Goal: Information Seeking & Learning: Learn about a topic

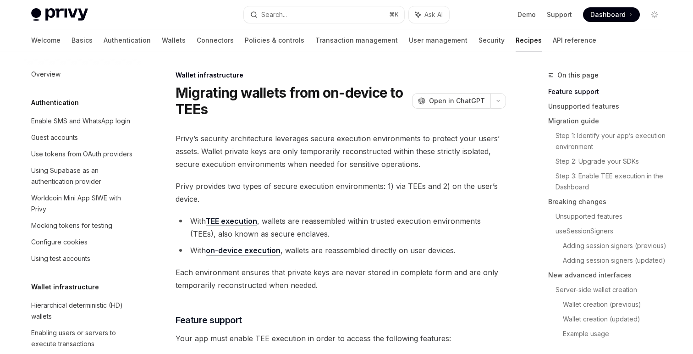
scroll to position [196, 0]
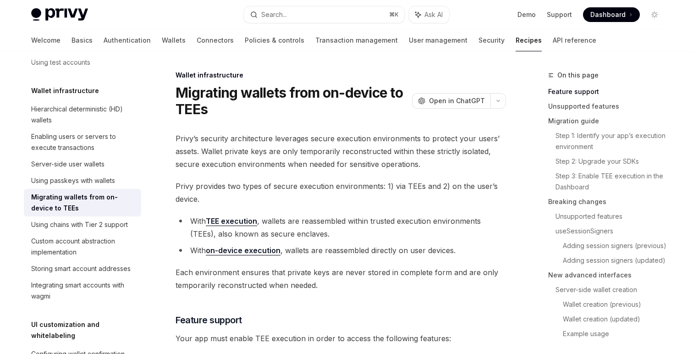
click at [390, 182] on span "Privy provides two types of secure execution environments: 1) via TEEs and 2) o…" at bounding box center [340, 193] width 330 height 26
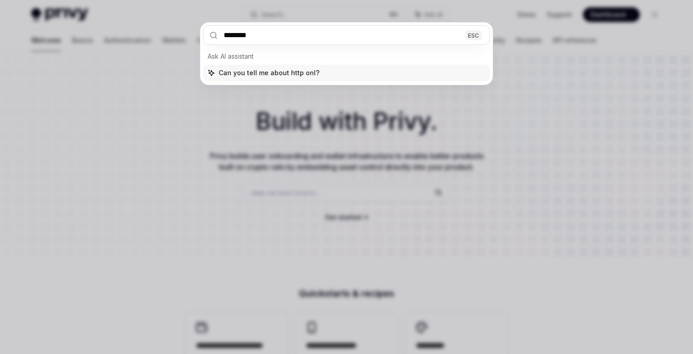
type input "*********"
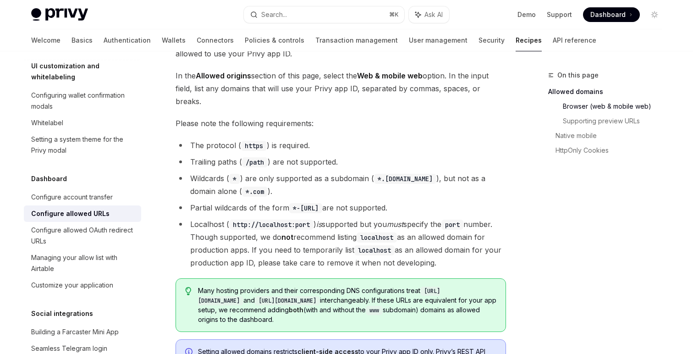
scroll to position [233, 0]
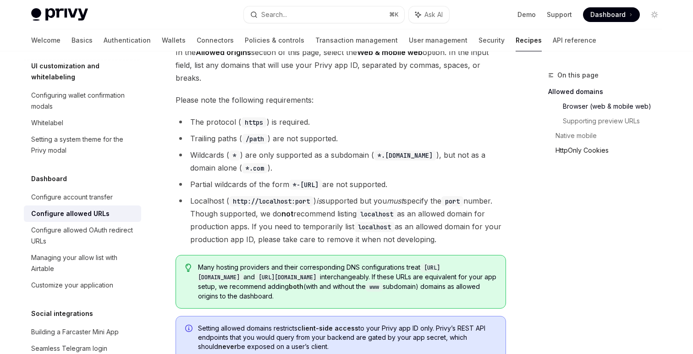
click at [569, 154] on link "HttpOnly Cookies" at bounding box center [612, 150] width 114 height 15
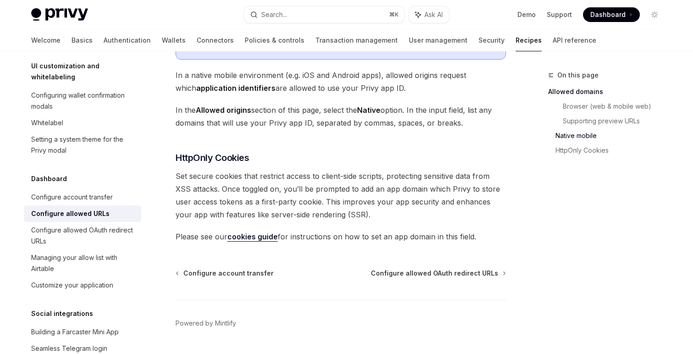
scroll to position [993, 0]
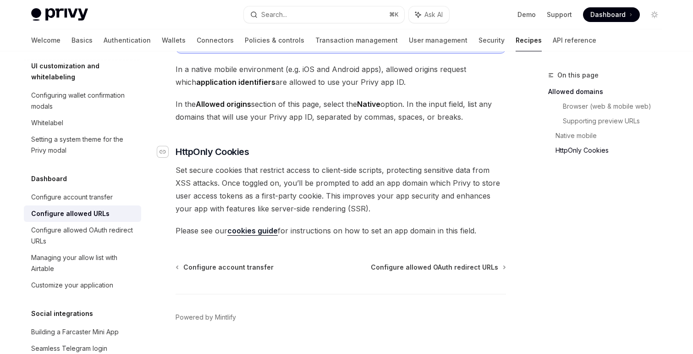
click at [164, 150] on icon "Navigate to header" at bounding box center [162, 152] width 6 height 4
click at [259, 226] on link "cookies guide" at bounding box center [252, 231] width 50 height 10
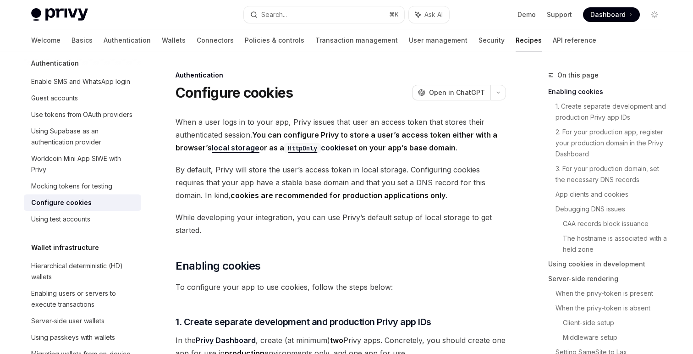
click at [207, 131] on span "When a user logs in to your app, Privy issues that user an access token that st…" at bounding box center [340, 134] width 330 height 38
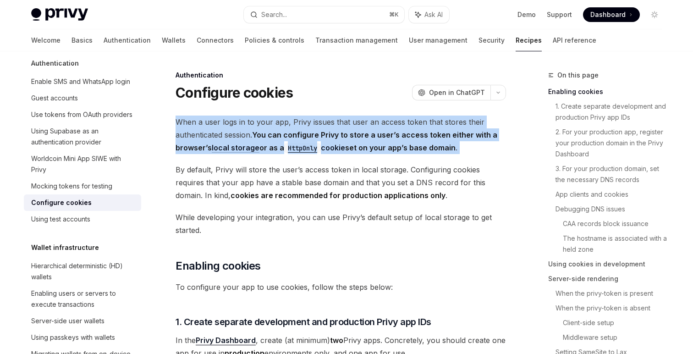
click at [207, 131] on span "When a user logs in to your app, Privy issues that user an access token that st…" at bounding box center [340, 134] width 330 height 38
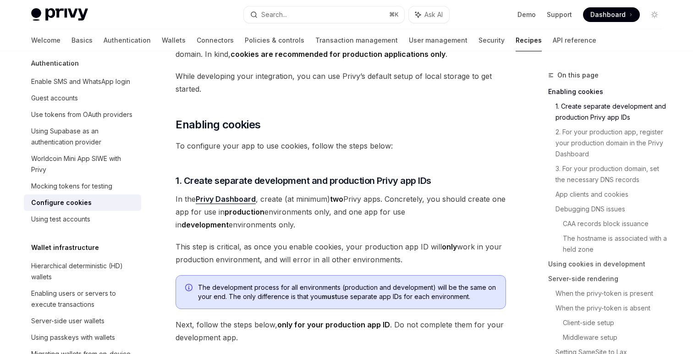
scroll to position [3, 0]
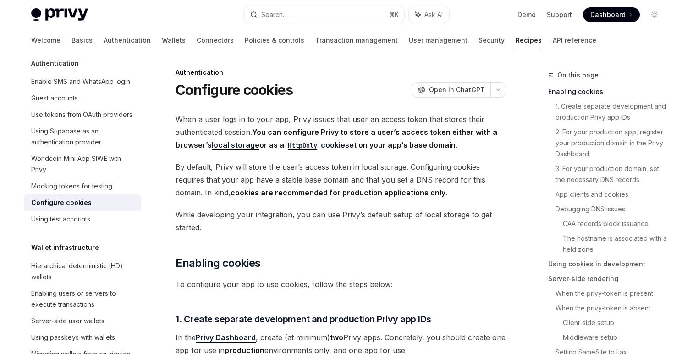
type textarea "*"
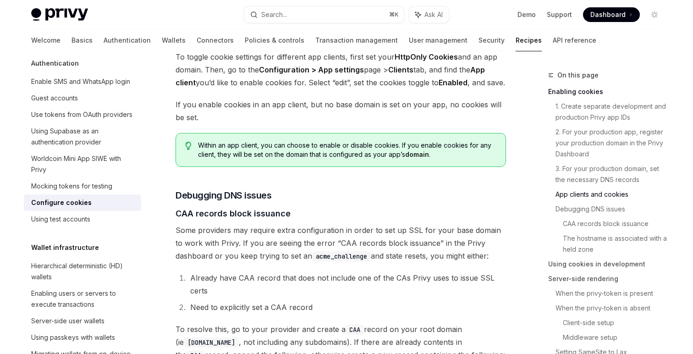
scroll to position [993, 0]
